Goal: Task Accomplishment & Management: Manage account settings

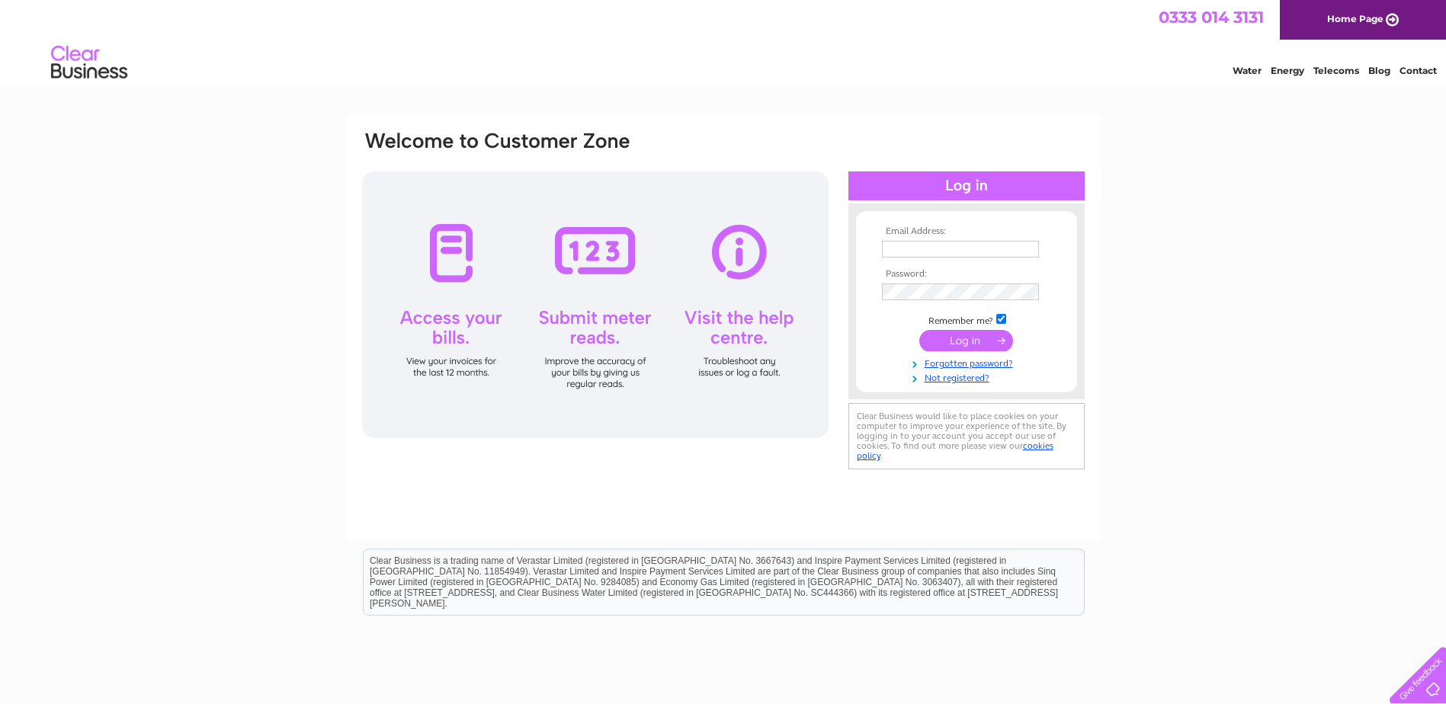
type input "normansmith1@btconnect.com"
click at [938, 347] on input "submit" at bounding box center [966, 340] width 94 height 21
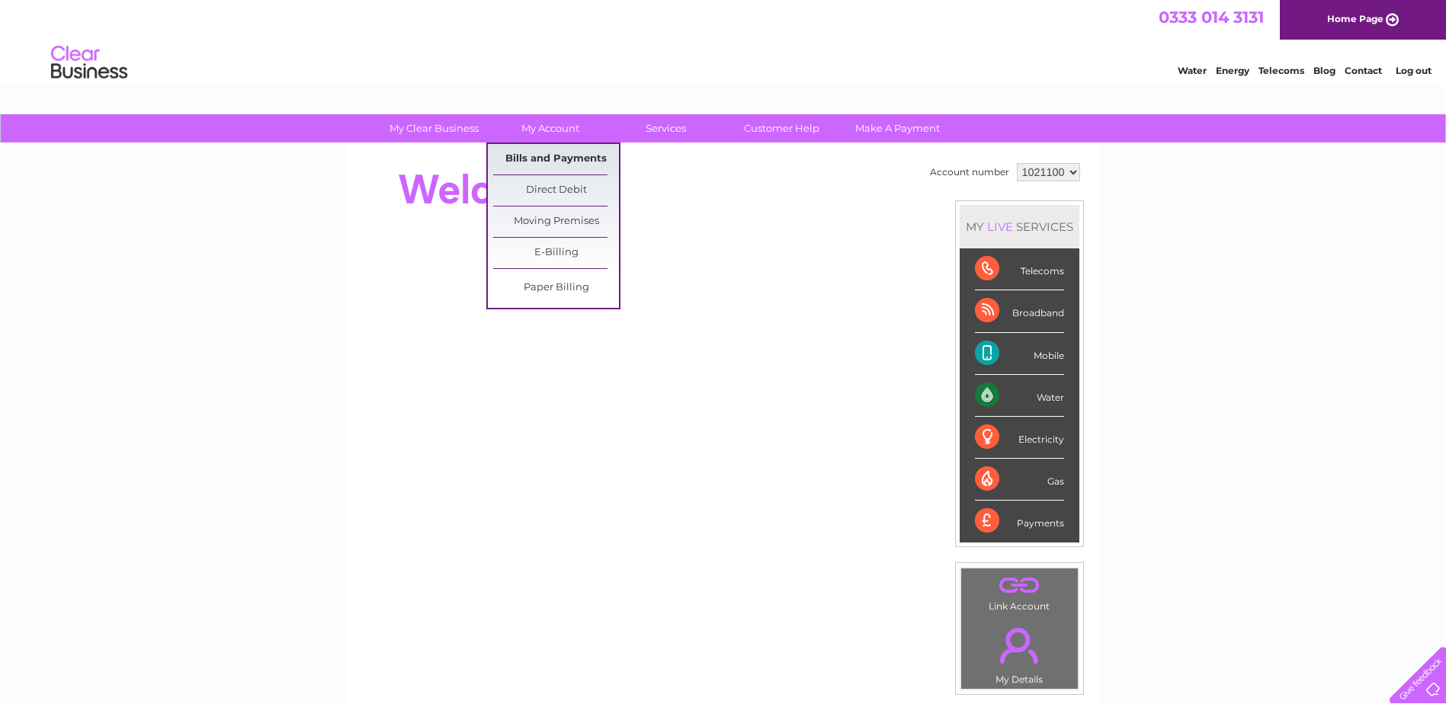
click at [547, 149] on link "Bills and Payments" at bounding box center [556, 159] width 126 height 30
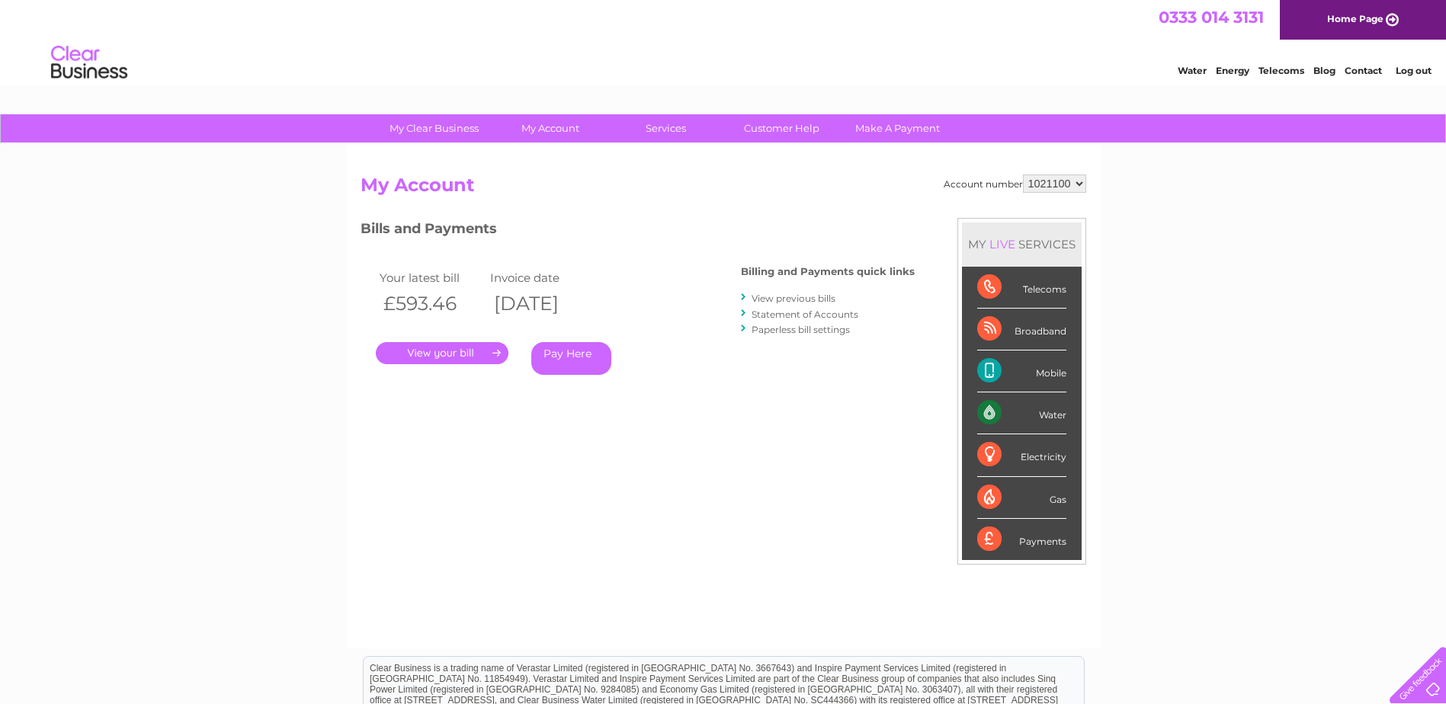
click at [457, 348] on link "." at bounding box center [442, 353] width 133 height 22
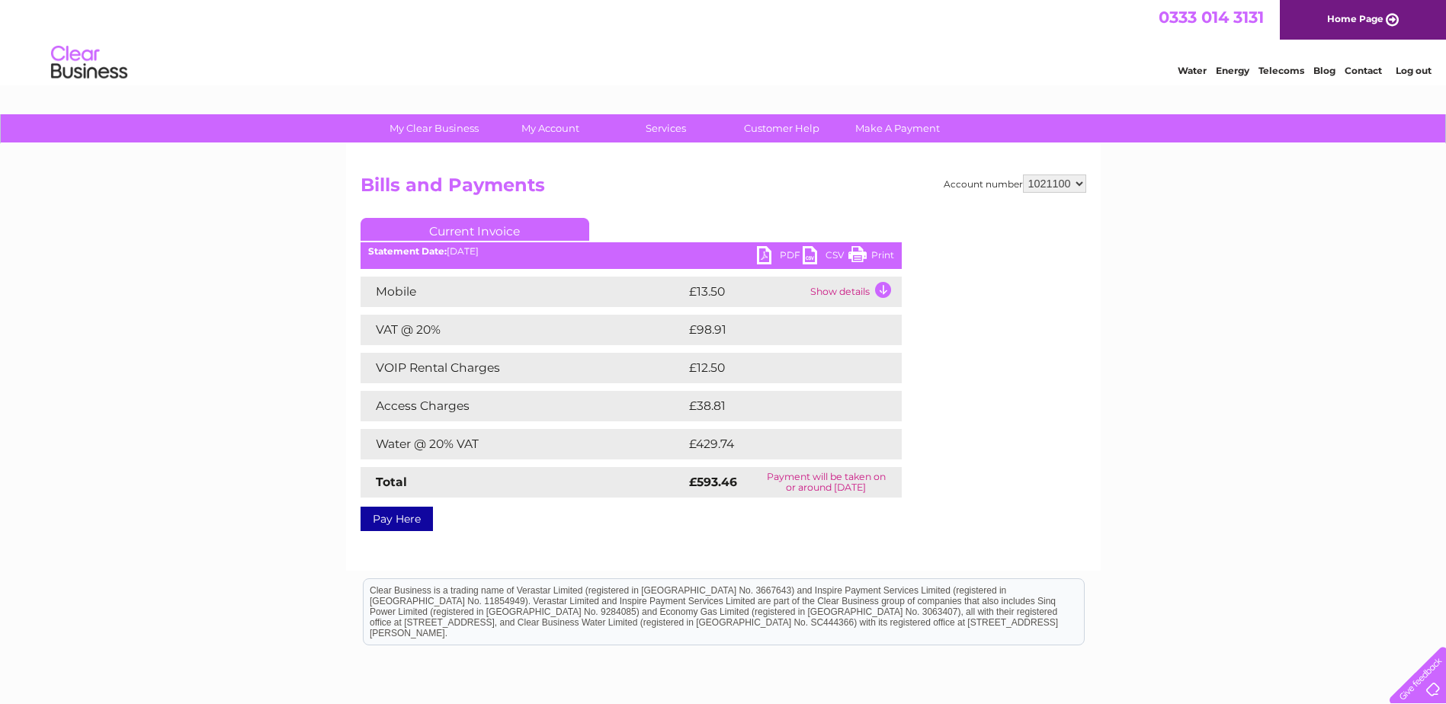
click at [782, 255] on link "PDF" at bounding box center [780, 257] width 46 height 22
